Goal: Register for event/course

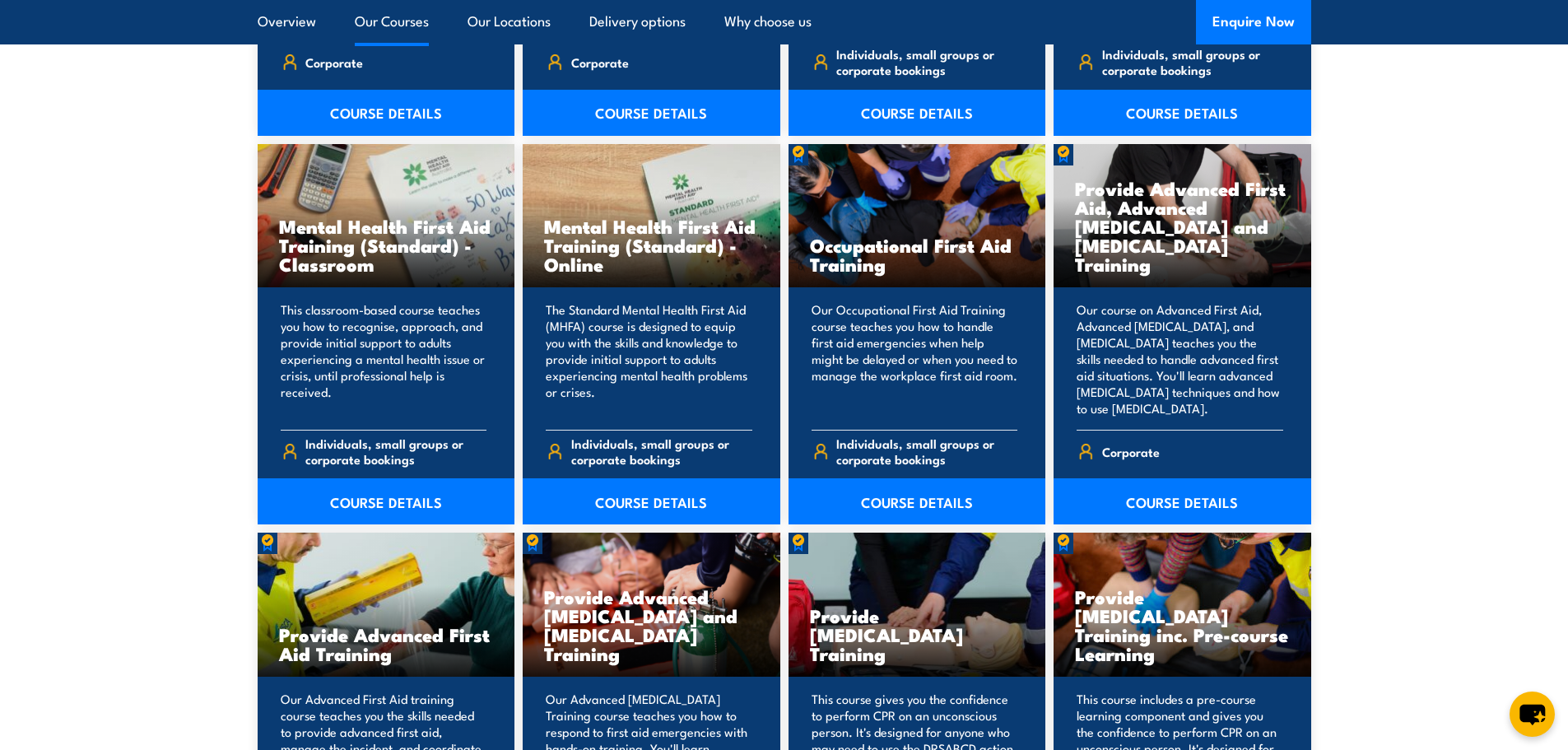
scroll to position [1647, 0]
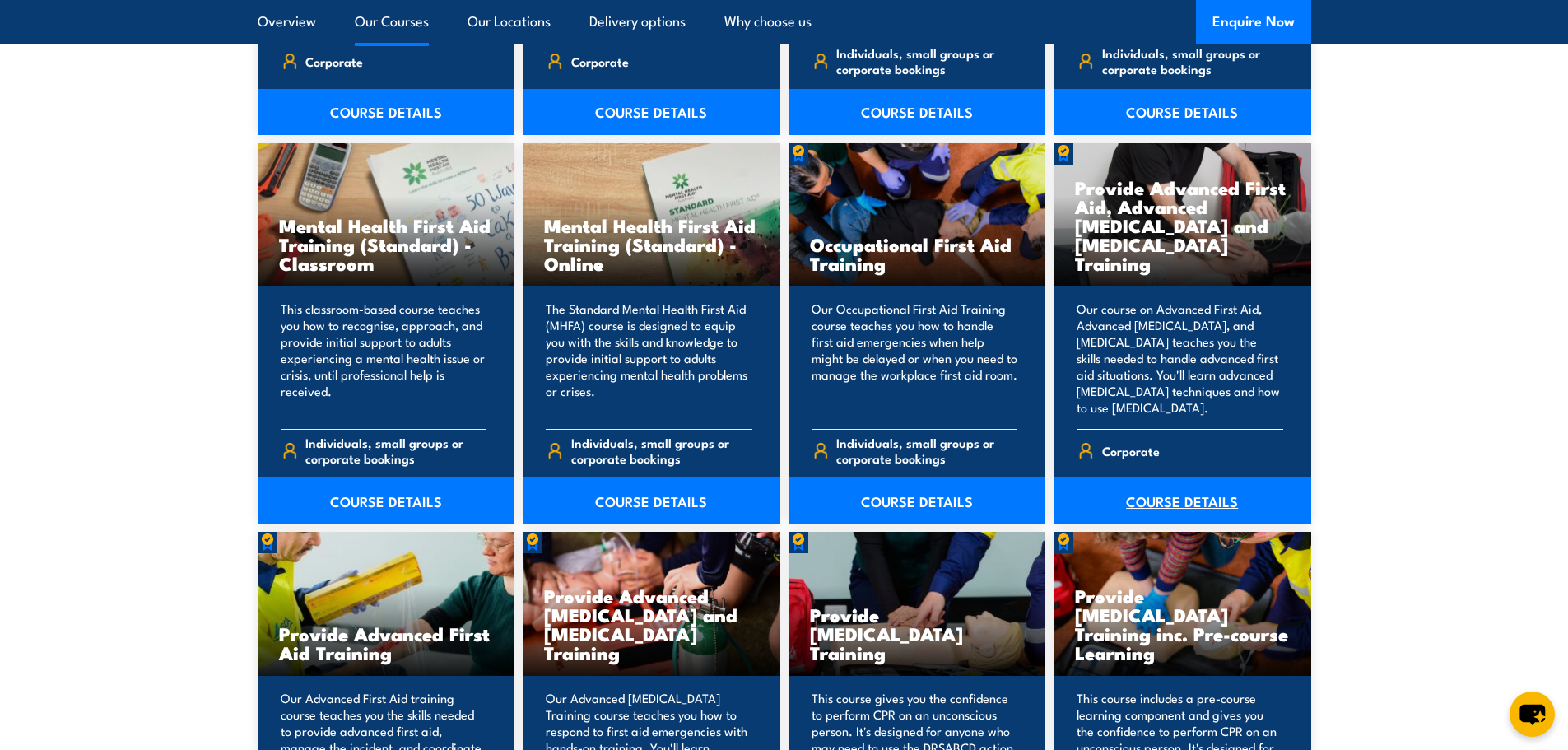
click at [1168, 501] on link "COURSE DETAILS" at bounding box center [1182, 500] width 258 height 46
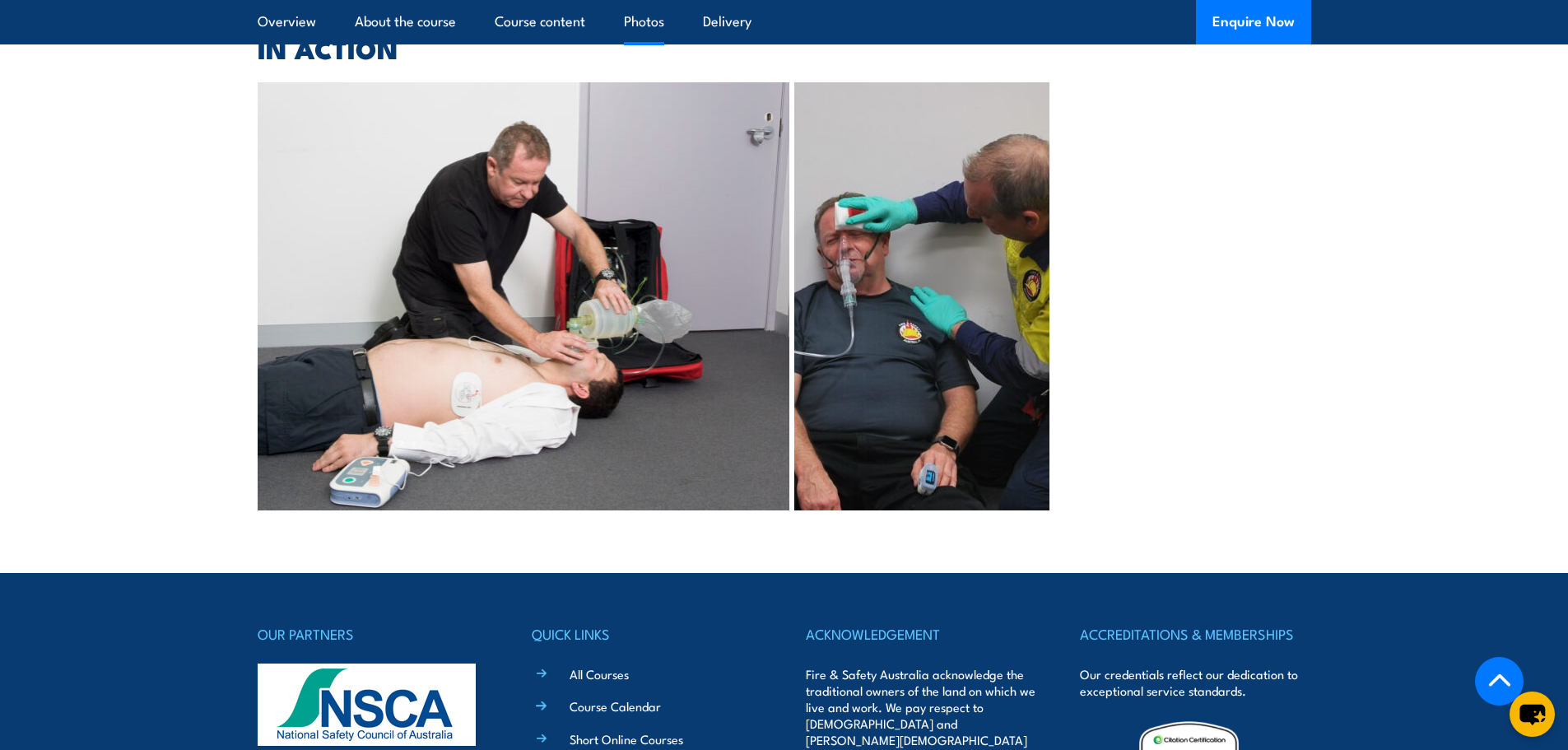
scroll to position [3757, 0]
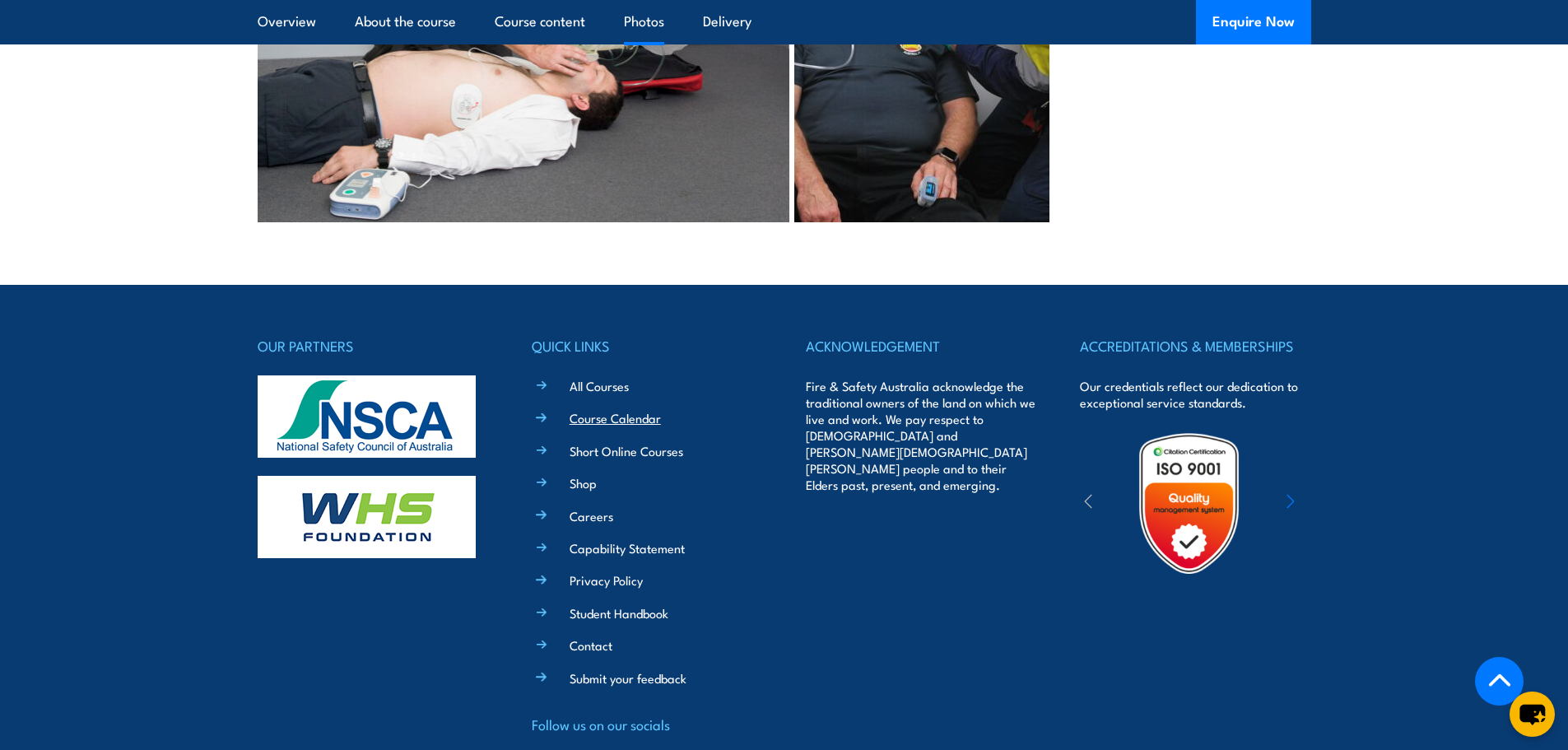
click at [640, 409] on link "Course Calendar" at bounding box center [615, 417] width 91 height 17
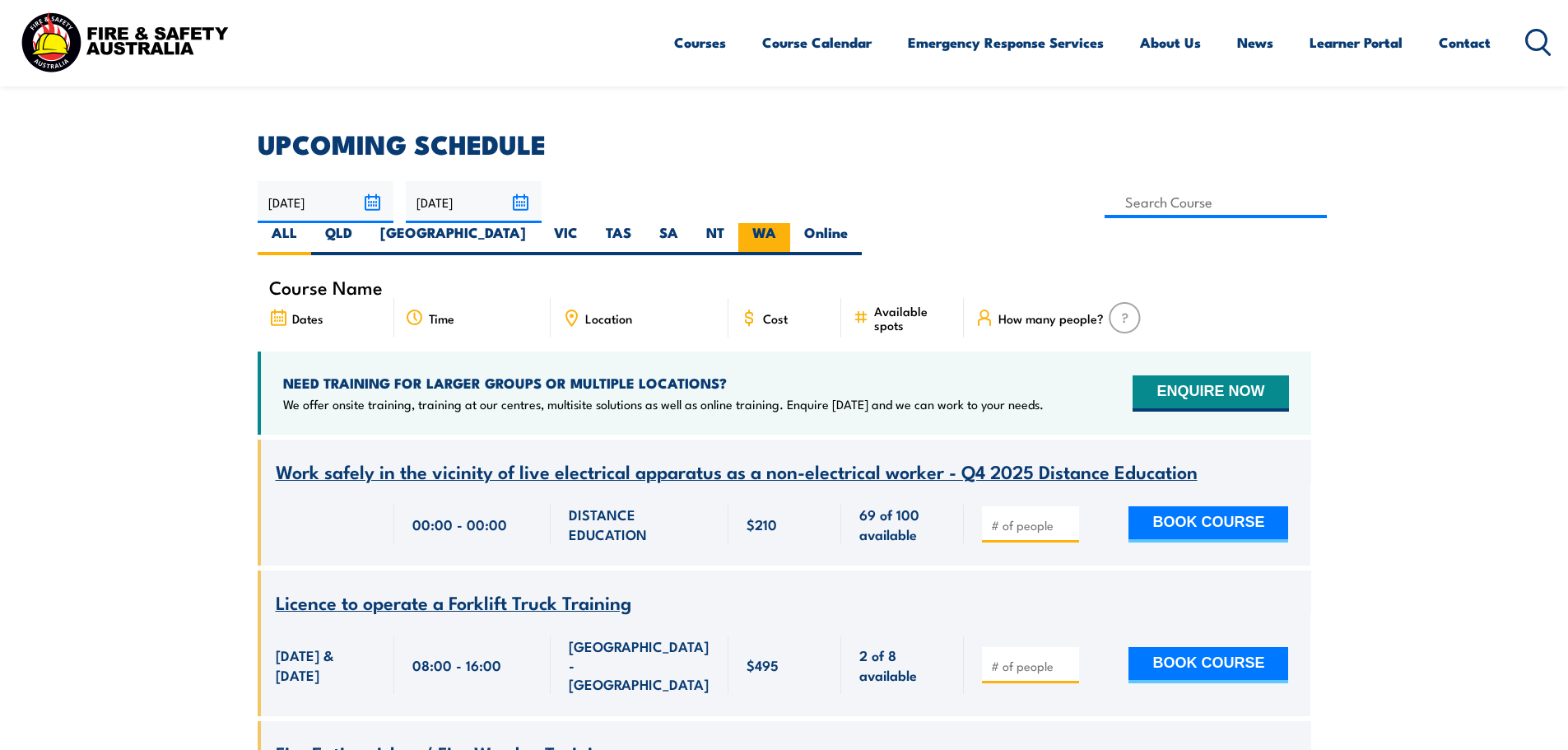
click at [790, 224] on label "WA" at bounding box center [765, 240] width 52 height 32
click at [787, 224] on input "WA" at bounding box center [782, 229] width 11 height 11
radio input "true"
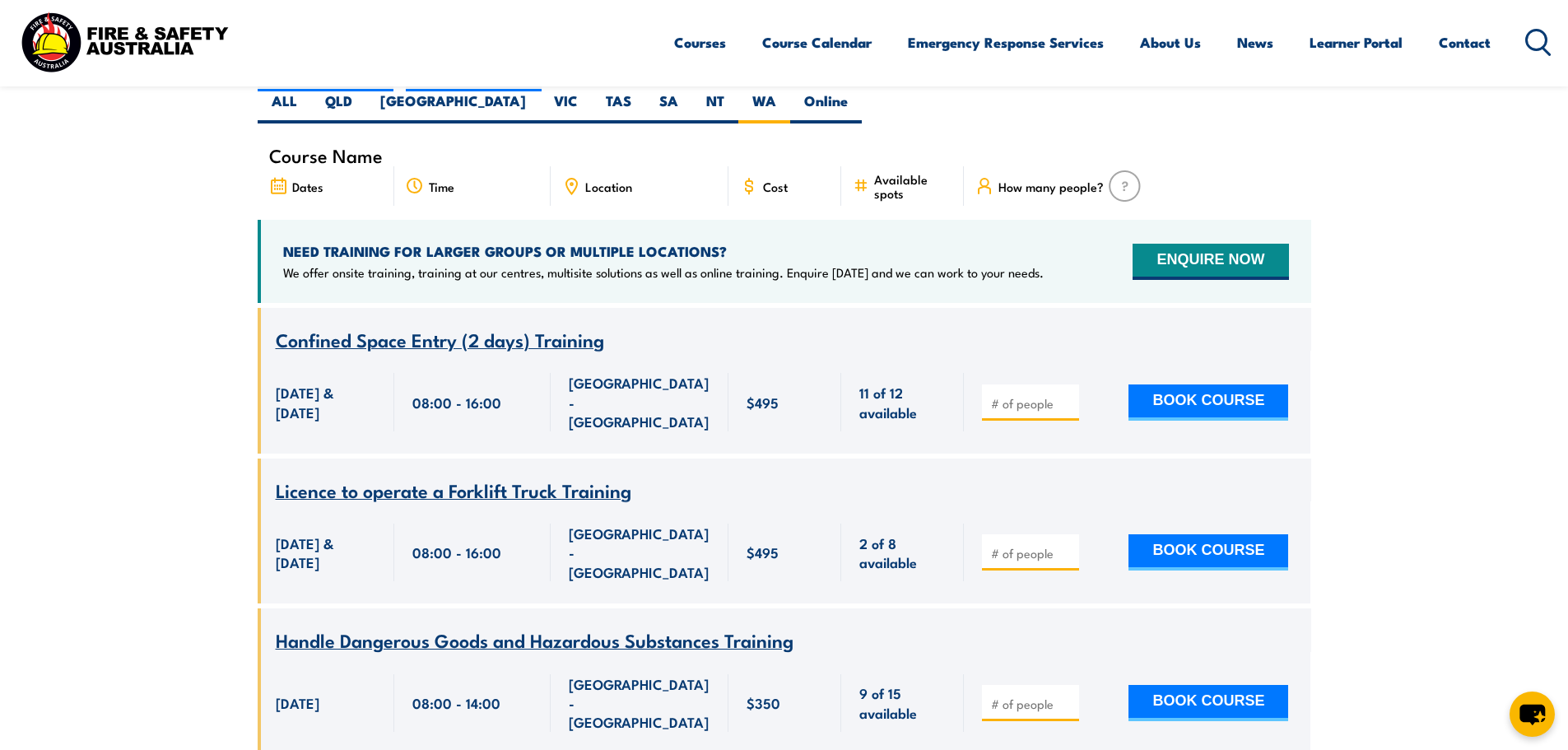
click at [307, 179] on span "Dates" at bounding box center [307, 187] width 32 height 14
click at [276, 177] on icon at bounding box center [278, 186] width 18 height 18
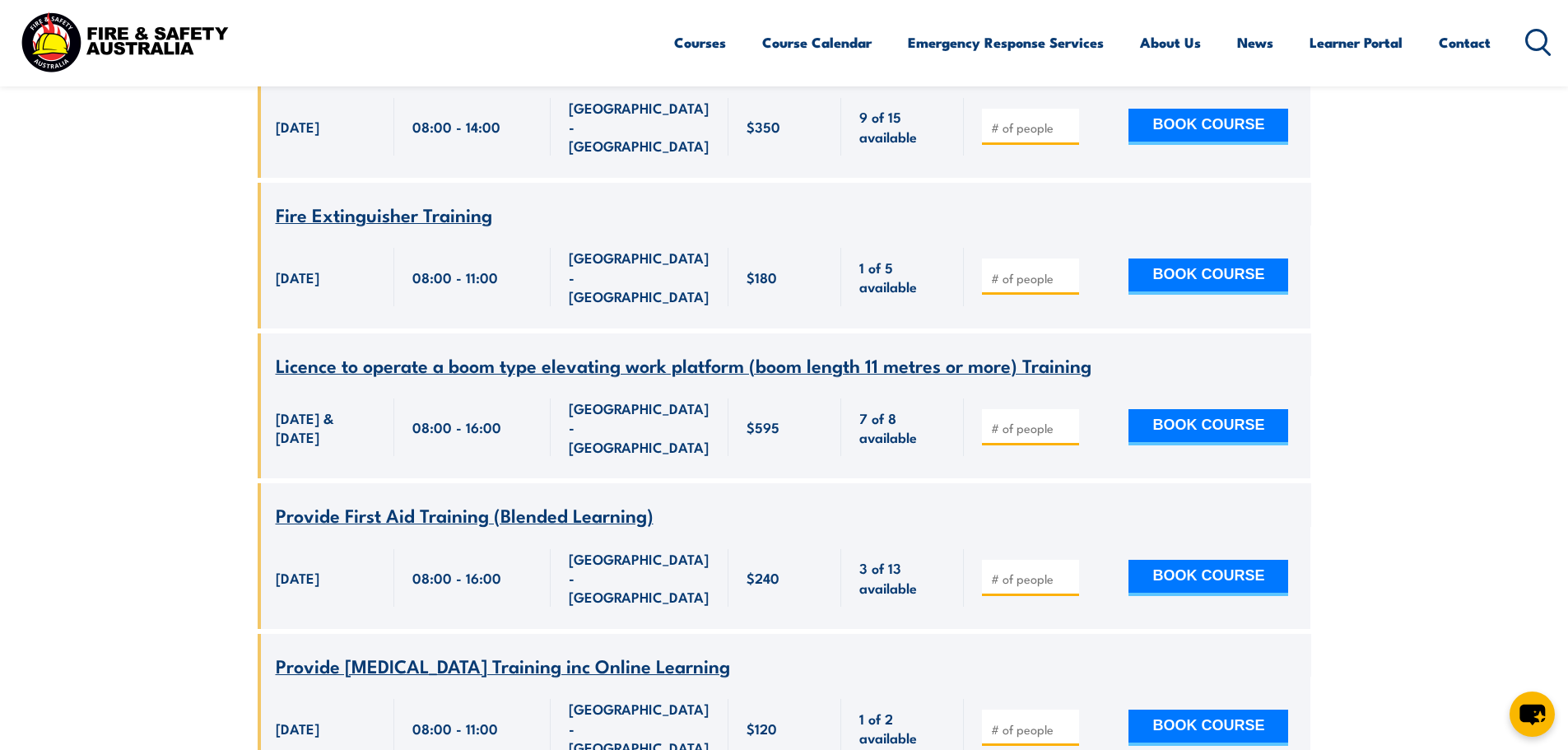
scroll to position [379, 0]
